Goal: Information Seeking & Learning: Learn about a topic

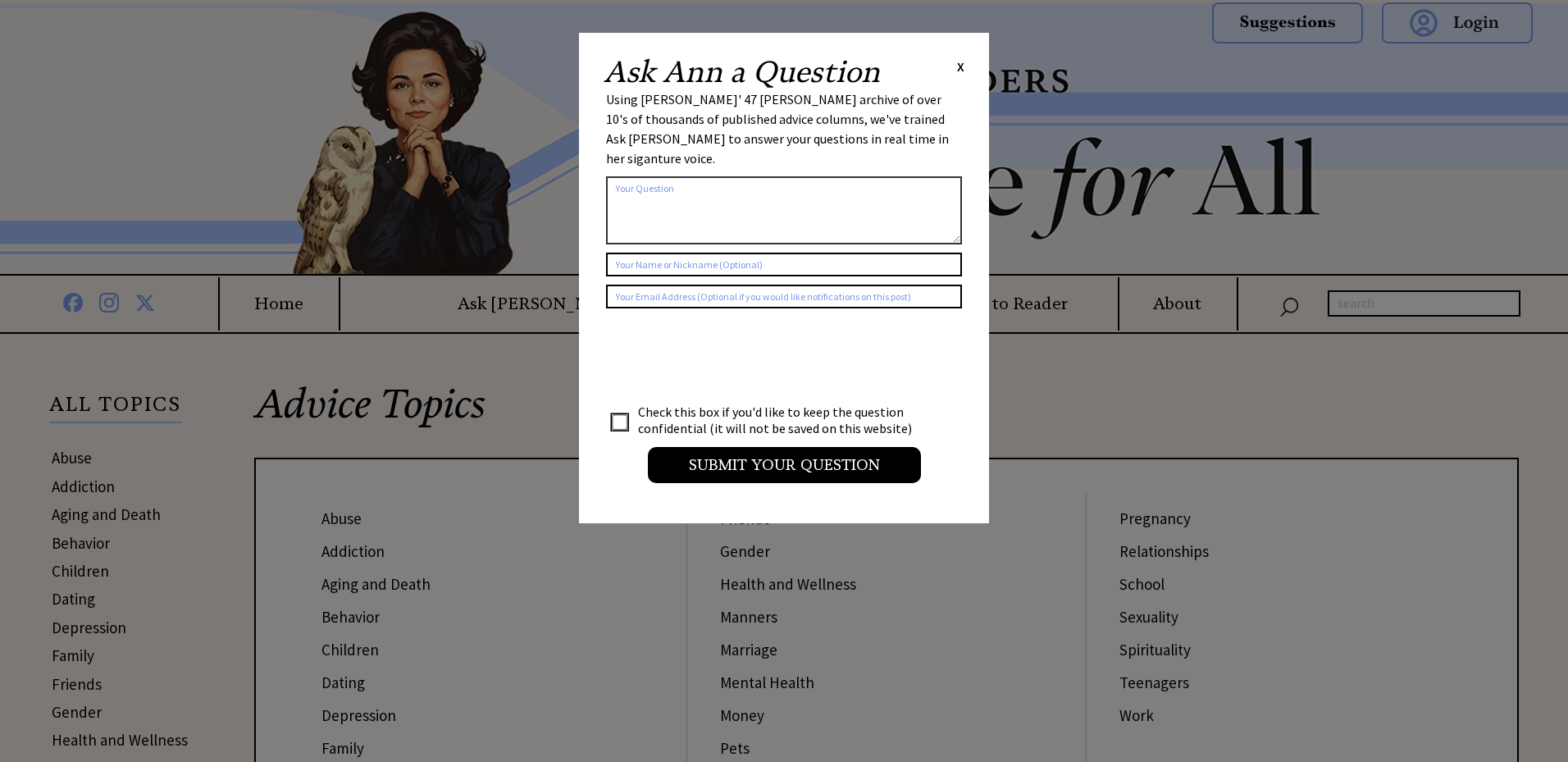
click at [960, 67] on span "X" at bounding box center [960, 66] width 7 height 17
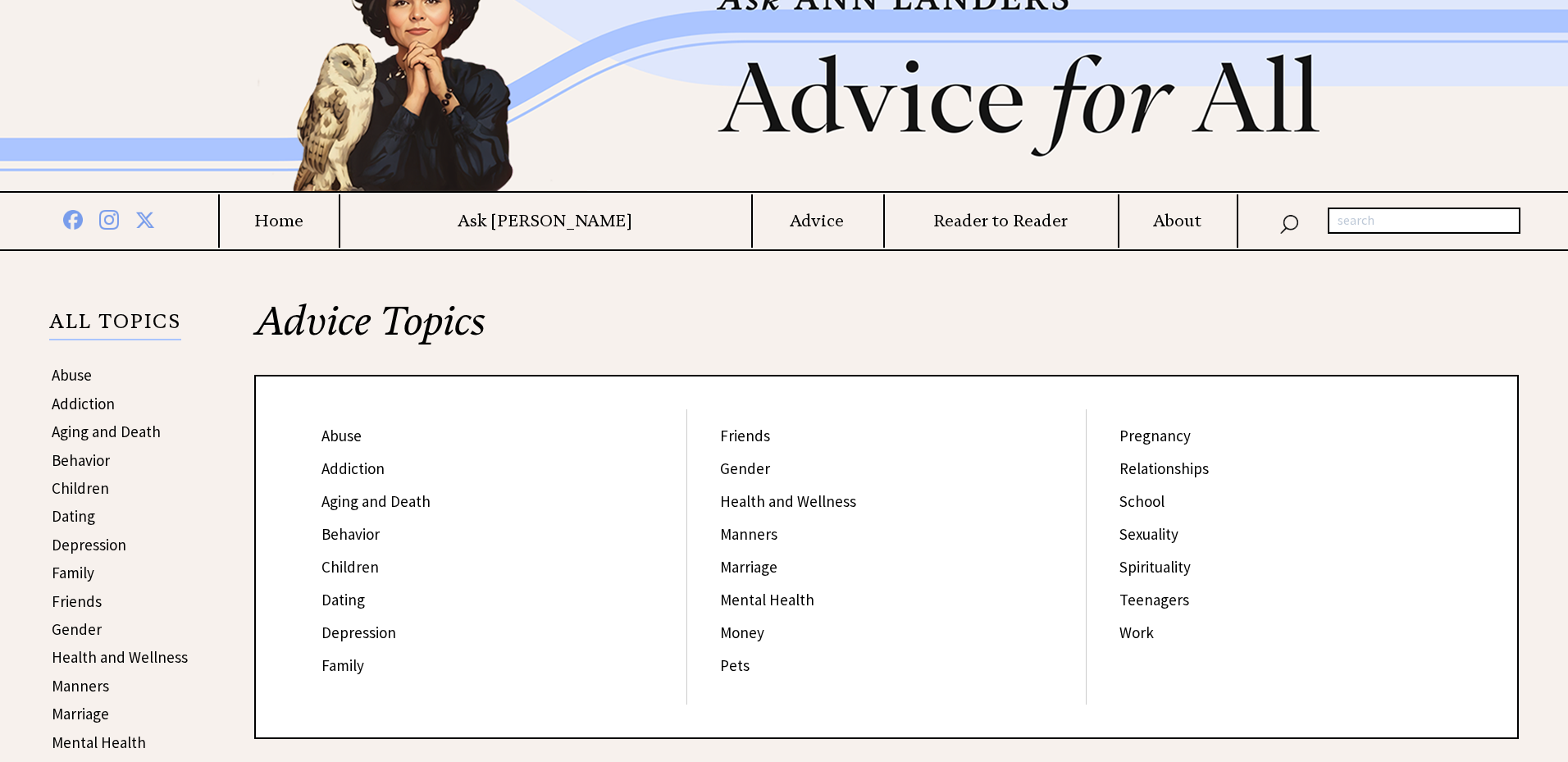
scroll to position [83, 0]
click at [344, 564] on link "Children" at bounding box center [350, 566] width 57 height 20
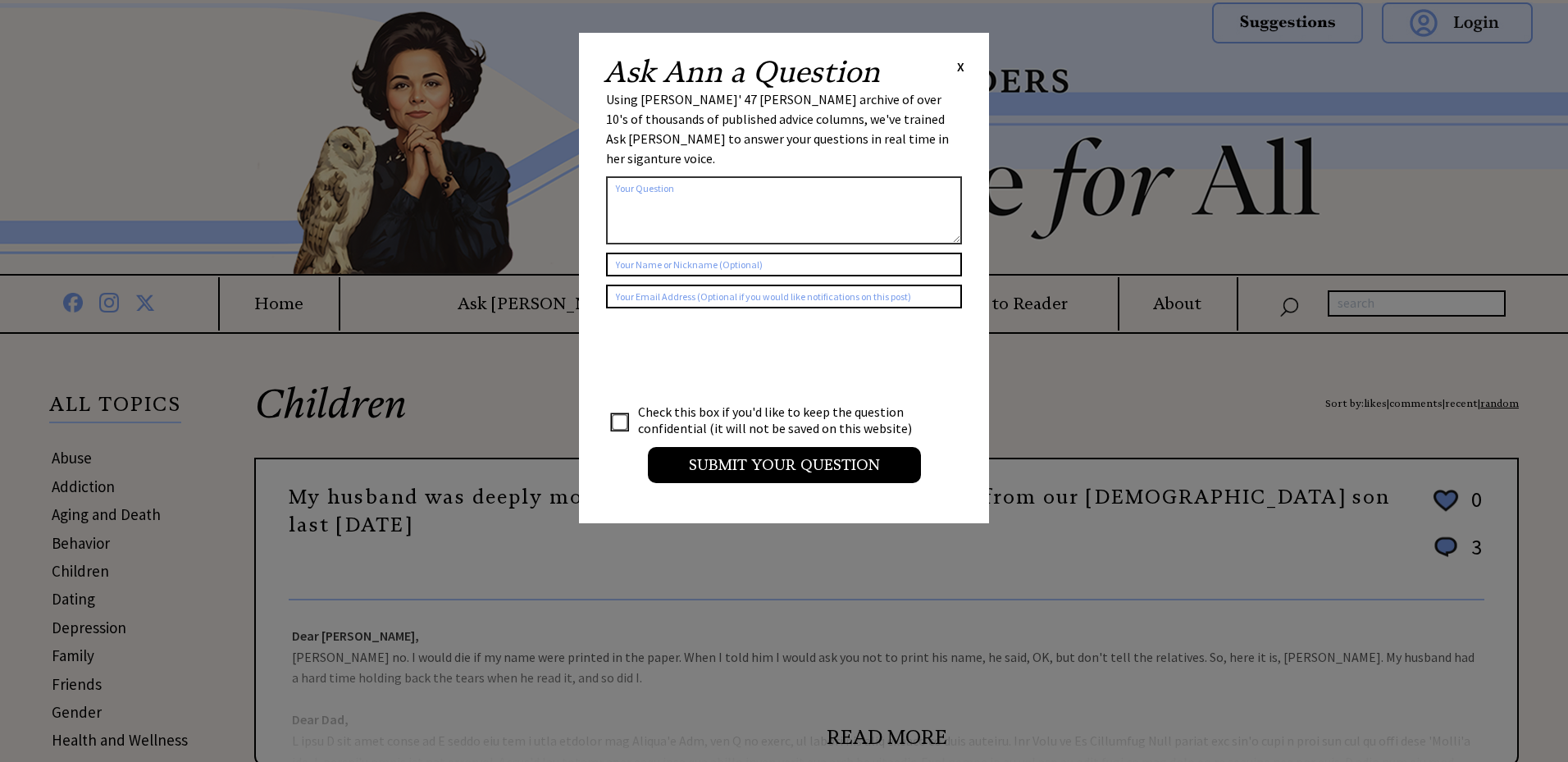
click at [959, 65] on span "X" at bounding box center [960, 66] width 7 height 17
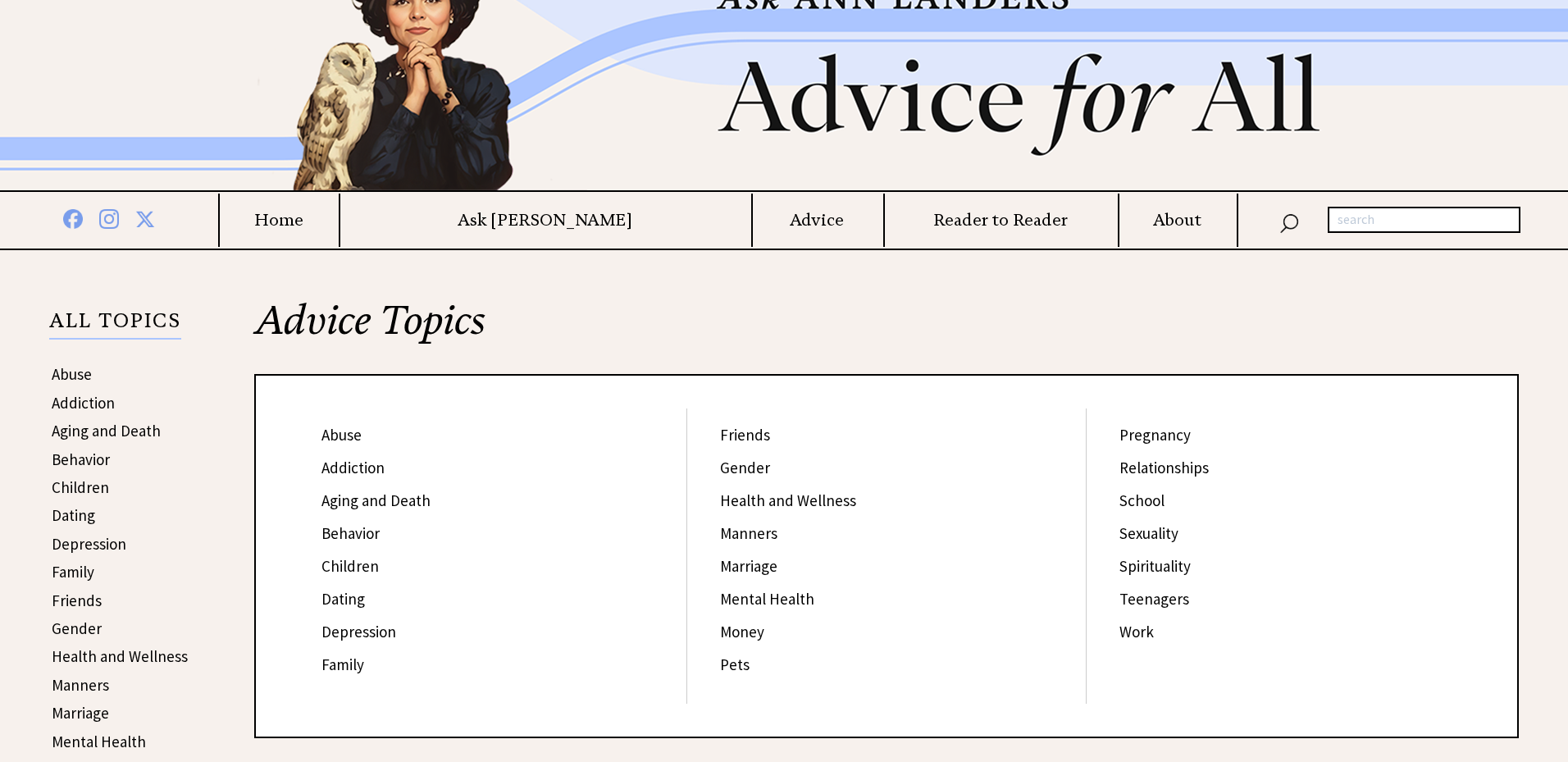
scroll to position [83, 0]
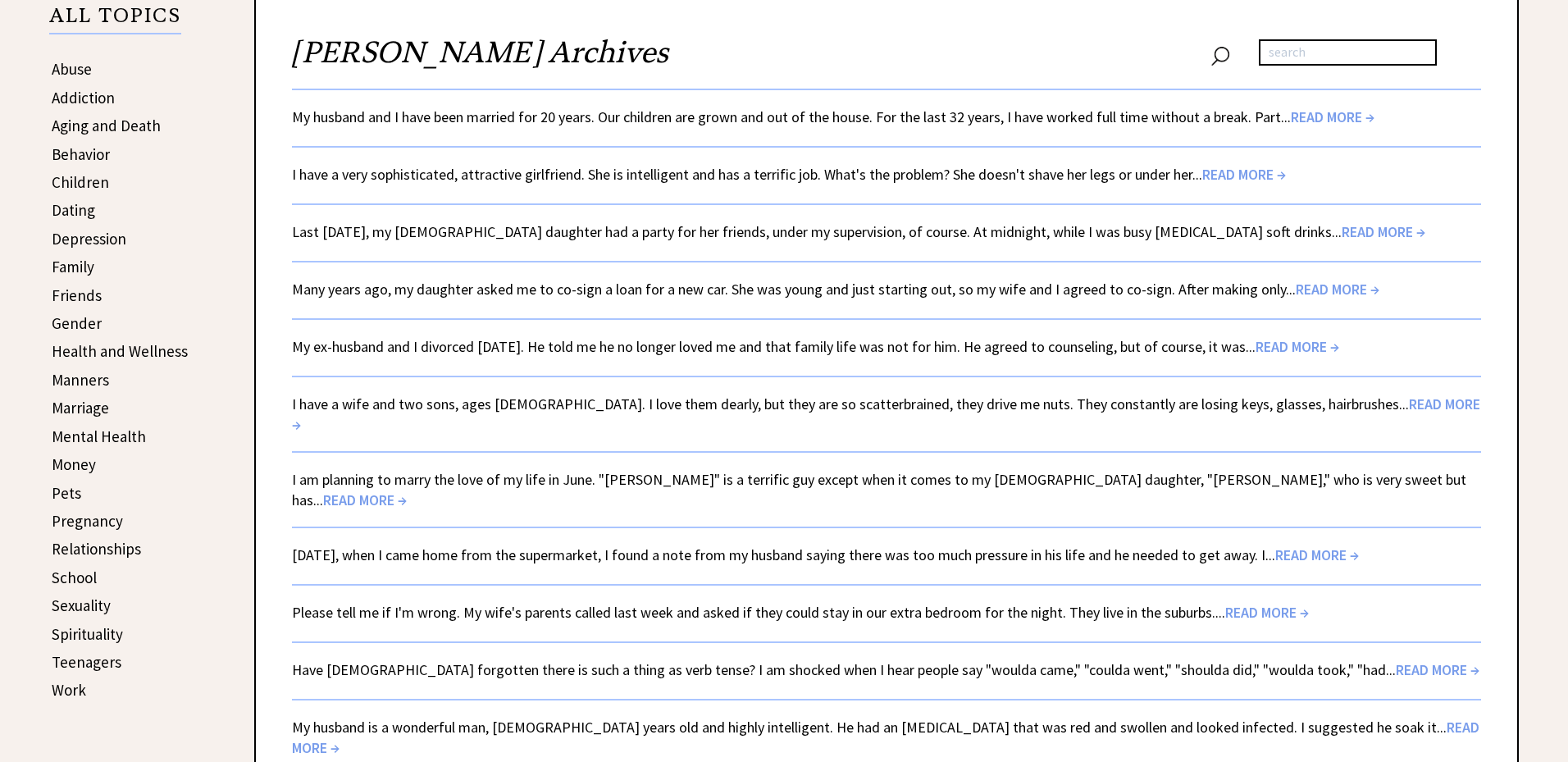
scroll to position [418, 0]
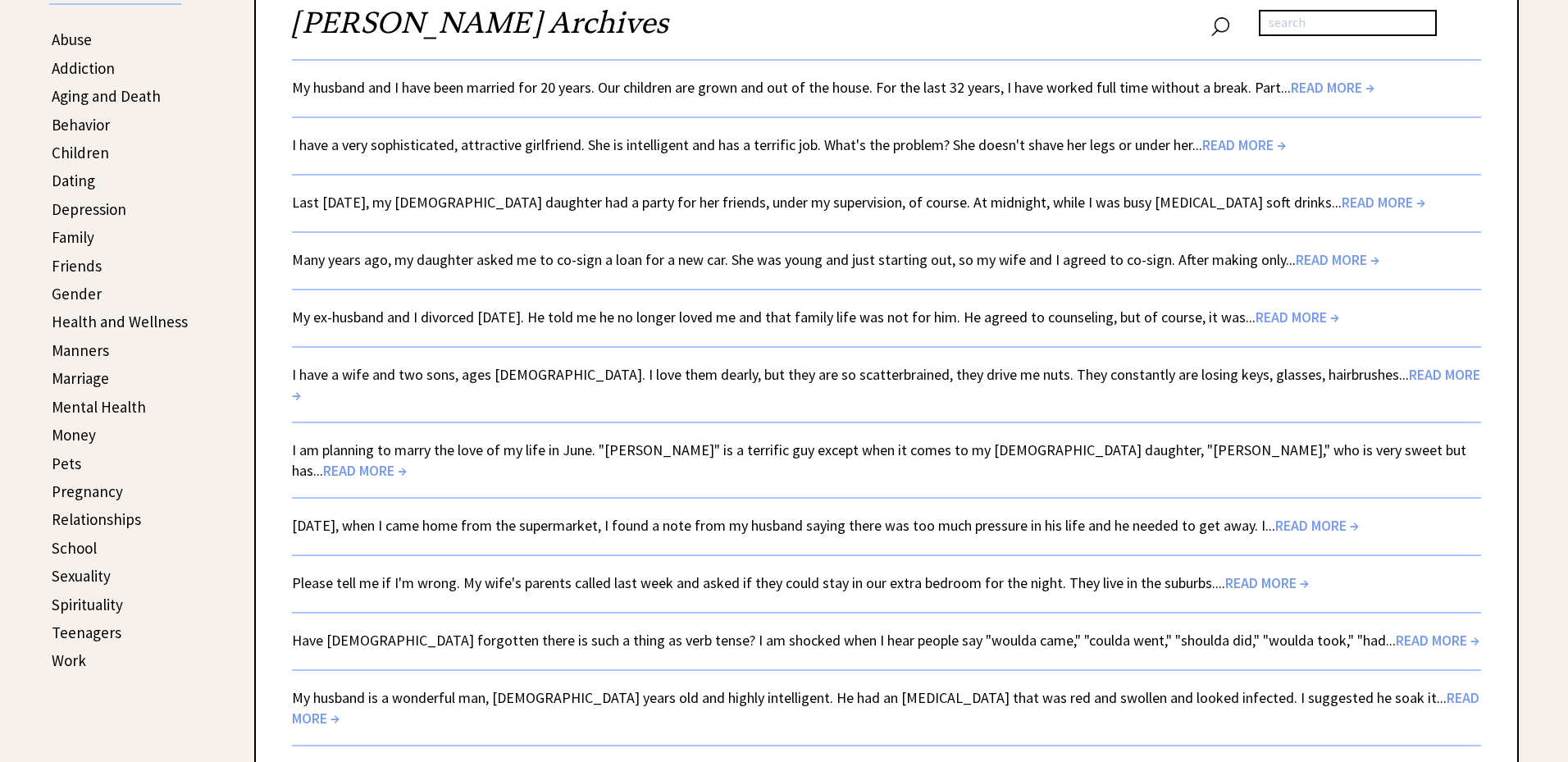
click at [98, 152] on link "Children" at bounding box center [80, 153] width 57 height 20
